Goal: Communication & Community: Share content

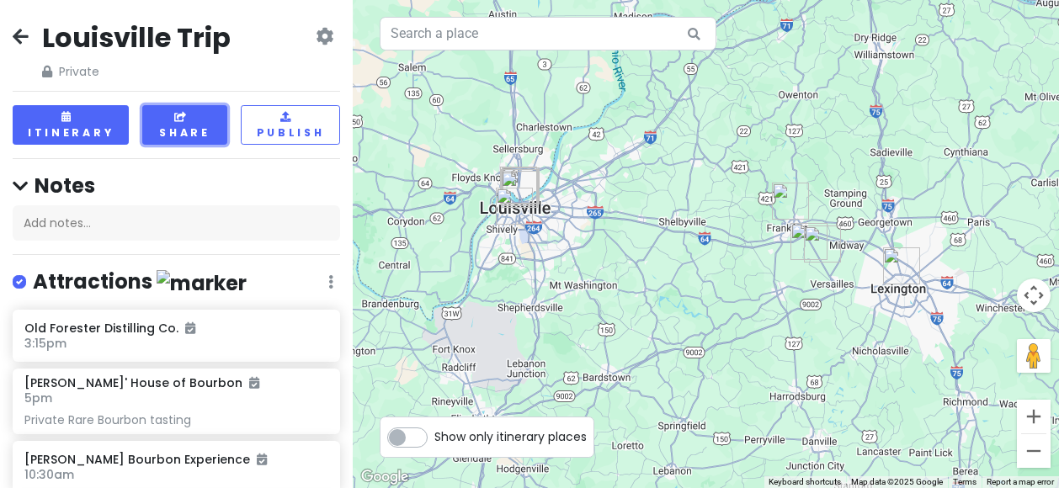
click at [184, 117] on button "Share" at bounding box center [184, 125] width 85 height 40
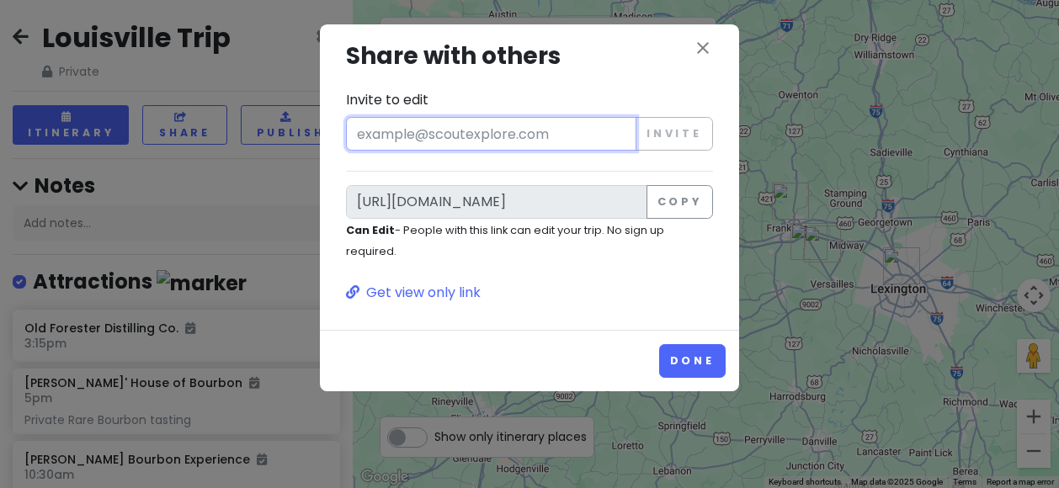
click at [426, 130] on input "Invite to edit" at bounding box center [491, 134] width 290 height 34
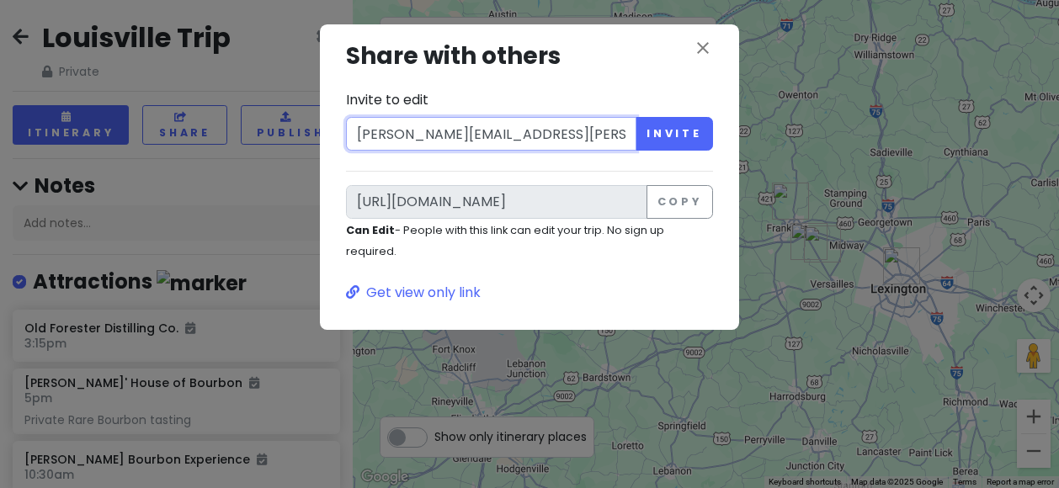
type input "[PERSON_NAME][EMAIL_ADDRESS][PERSON_NAME][DOMAIN_NAME]"
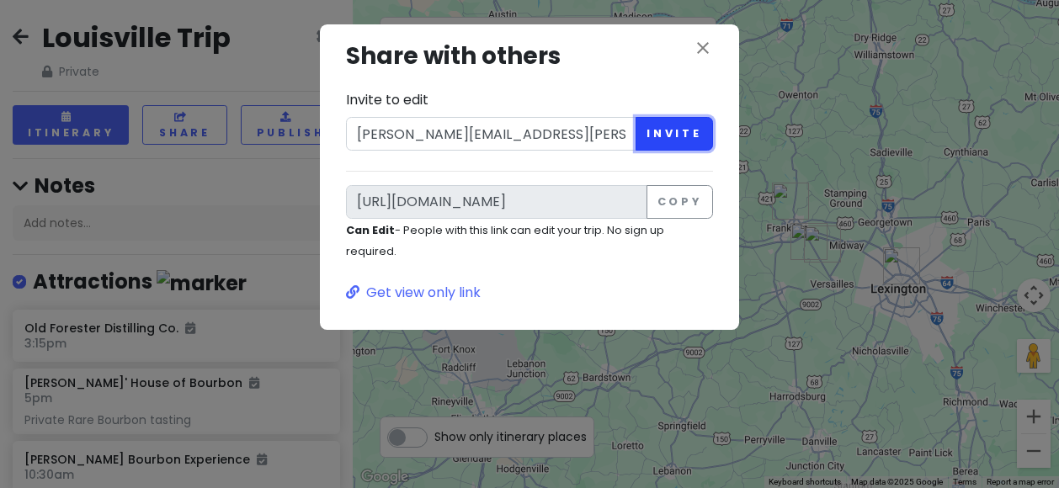
click at [693, 130] on button "Invite" at bounding box center [673, 134] width 77 height 34
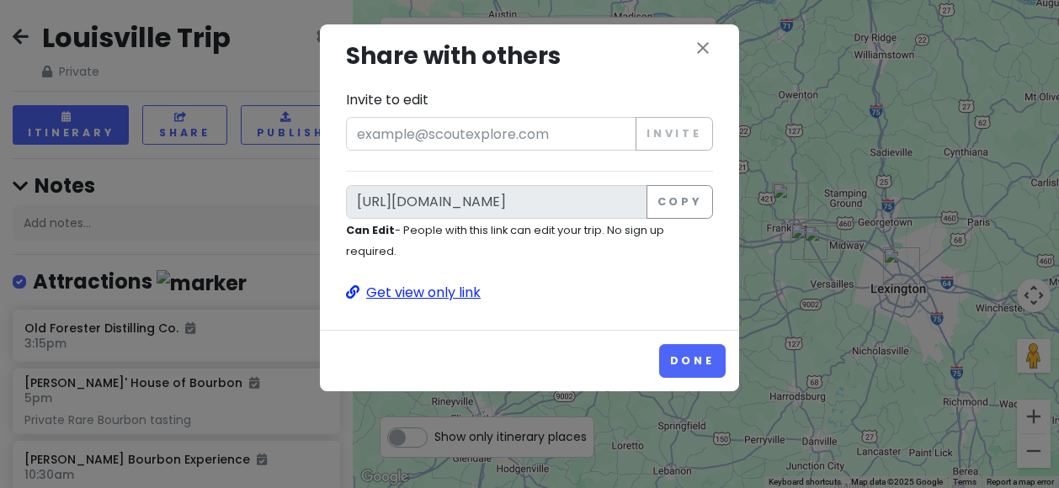
click at [444, 293] on p "Get view only link" at bounding box center [529, 293] width 367 height 22
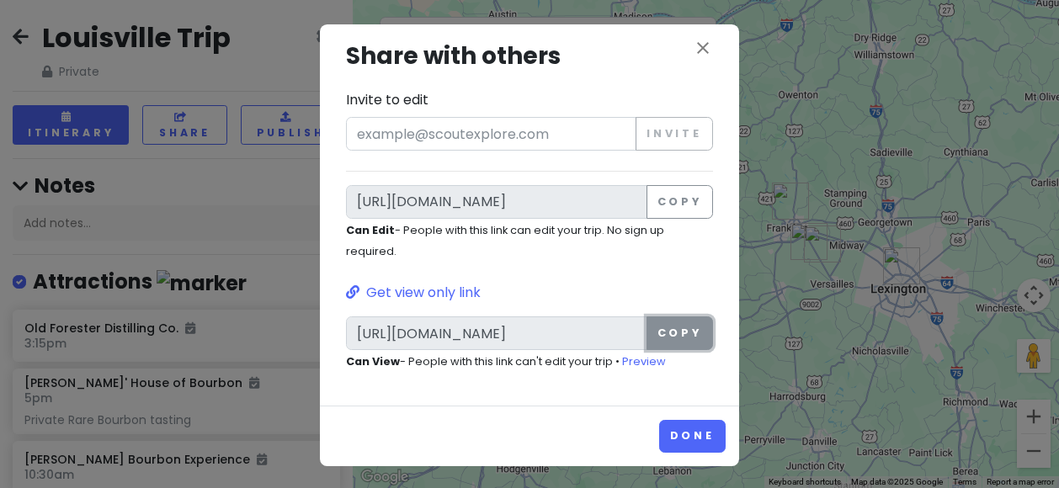
click at [668, 332] on button "Copy" at bounding box center [679, 333] width 66 height 34
click at [699, 45] on icon "close" at bounding box center [703, 48] width 20 height 20
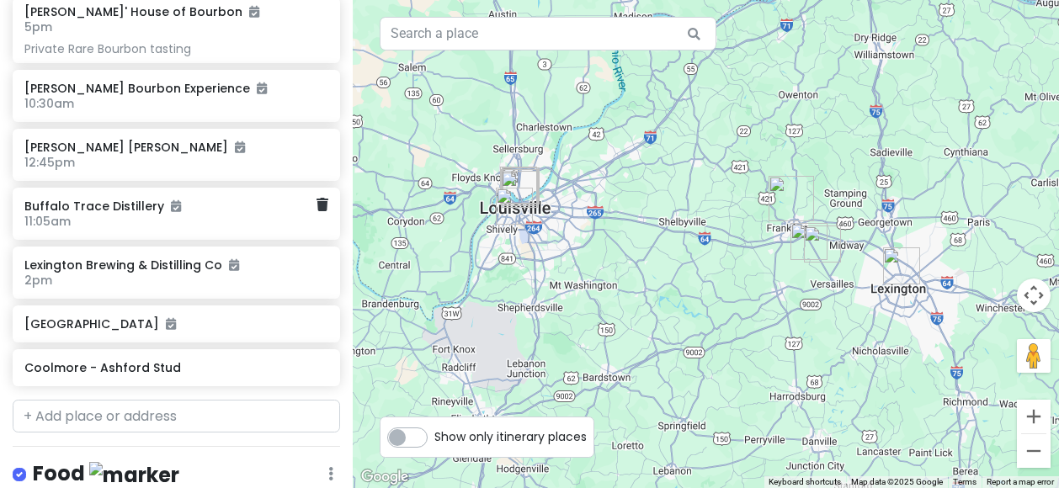
scroll to position [337, 0]
